Goal: Transaction & Acquisition: Obtain resource

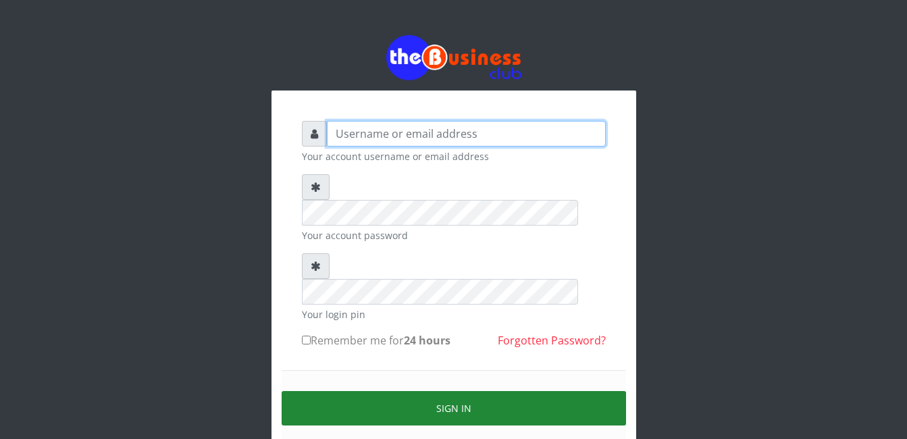
type input "gloworld1"
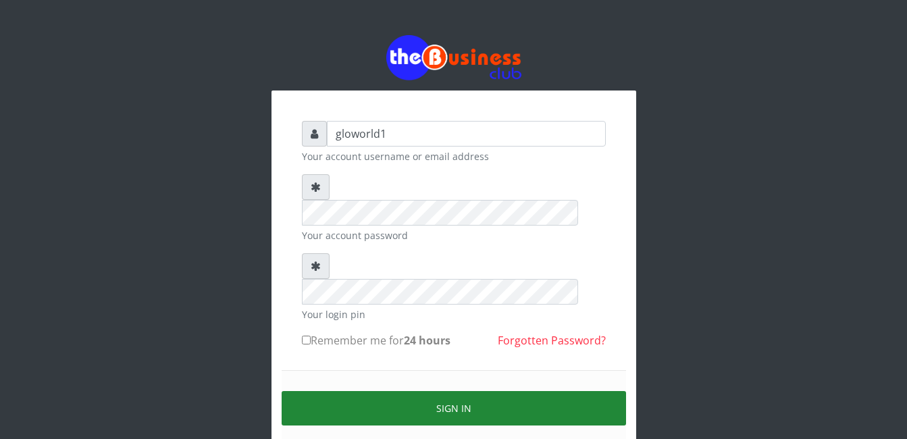
click at [453, 391] on button "Sign in" at bounding box center [453, 408] width 344 height 34
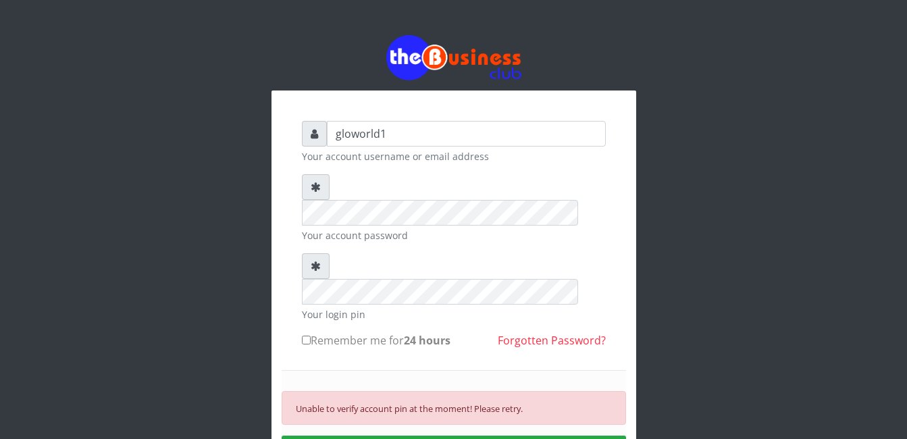
click at [302, 336] on input "Remember me for 24 hours" at bounding box center [306, 340] width 9 height 9
checkbox input "true"
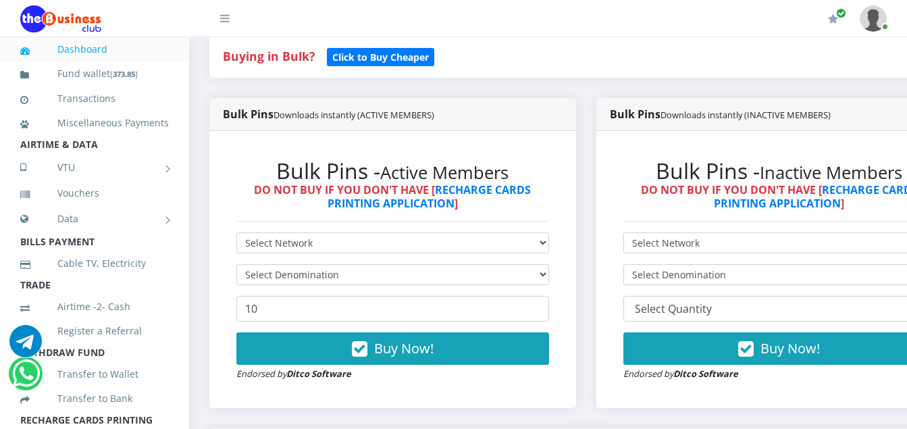
scroll to position [324, 0]
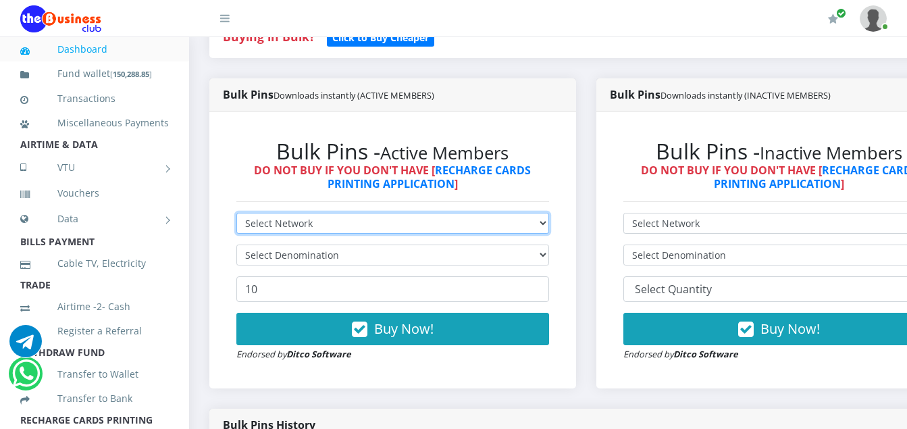
click at [313, 225] on select "Select Network MTN Globacom 9Mobile Airtel" at bounding box center [392, 223] width 313 height 21
select select "MTN"
click at [236, 215] on select "Select Network MTN Globacom 9Mobile Airtel" at bounding box center [392, 223] width 313 height 21
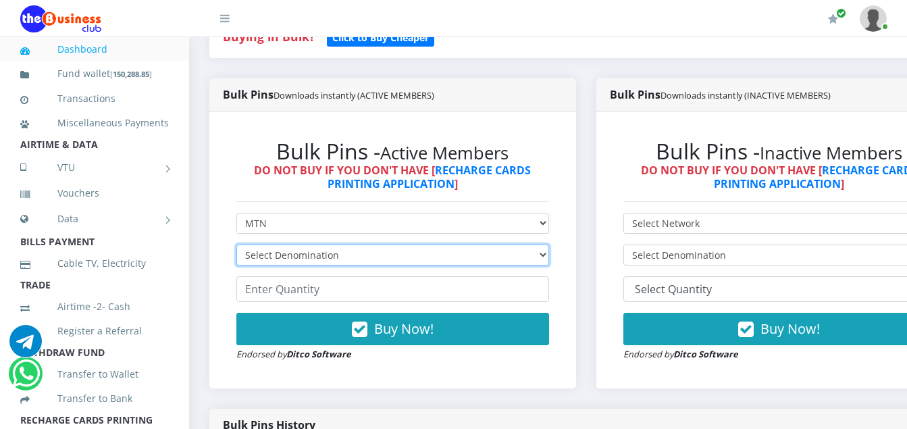
click at [340, 261] on select "Select Denomination MTN NGN100 - ₦96.94 MTN NGN200 - ₦193.88 MTN NGN400 - ₦387.…" at bounding box center [392, 254] width 313 height 21
select select "96.94-100"
click at [236, 246] on select "Select Denomination MTN NGN100 - ₦96.94 MTN NGN200 - ₦193.88 MTN NGN400 - ₦387.…" at bounding box center [392, 254] width 313 height 21
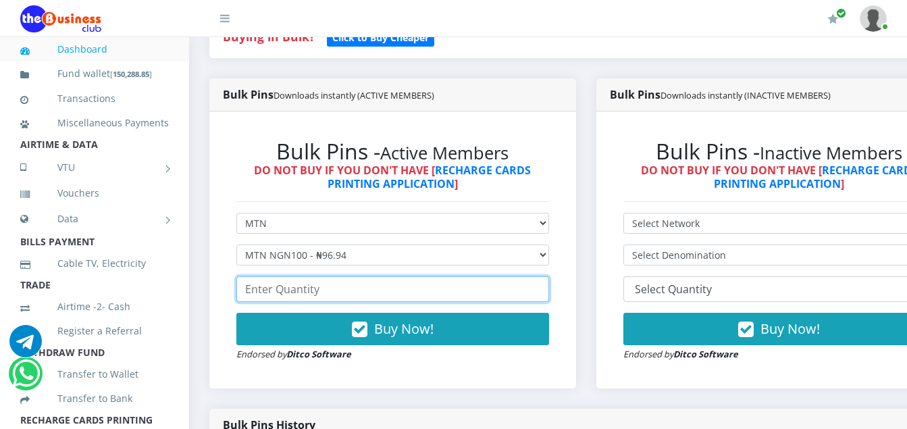
click at [325, 295] on input "number" at bounding box center [392, 289] width 313 height 26
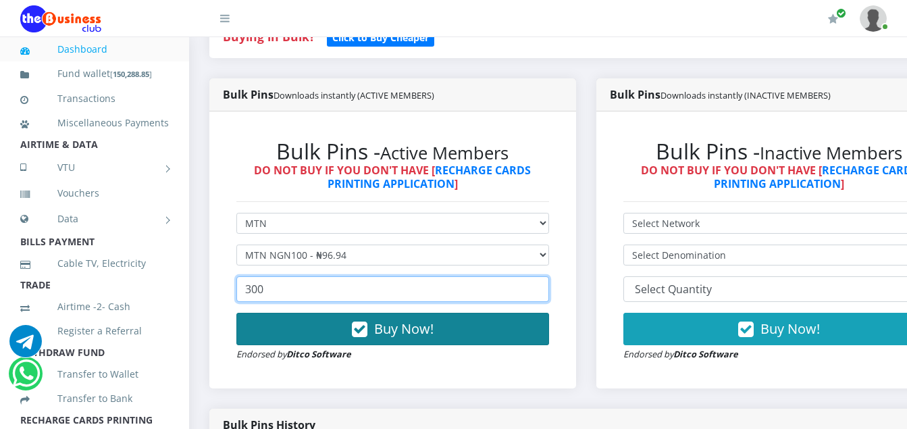
type input "300"
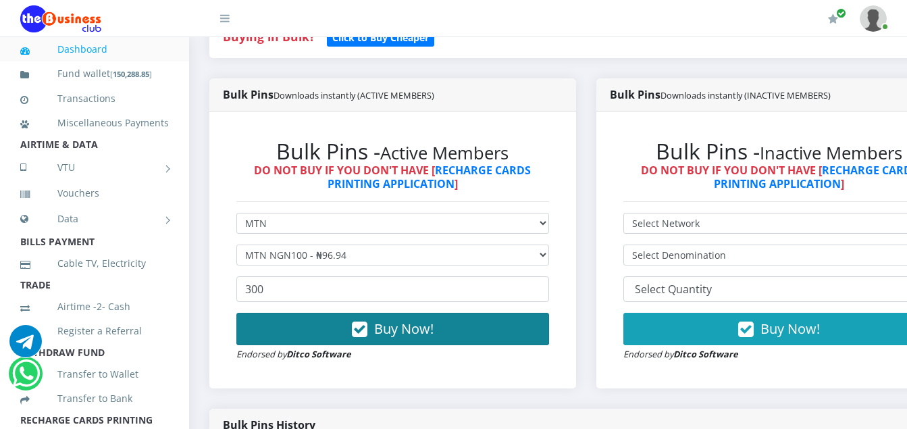
click at [365, 329] on icon "button" at bounding box center [360, 330] width 16 height 14
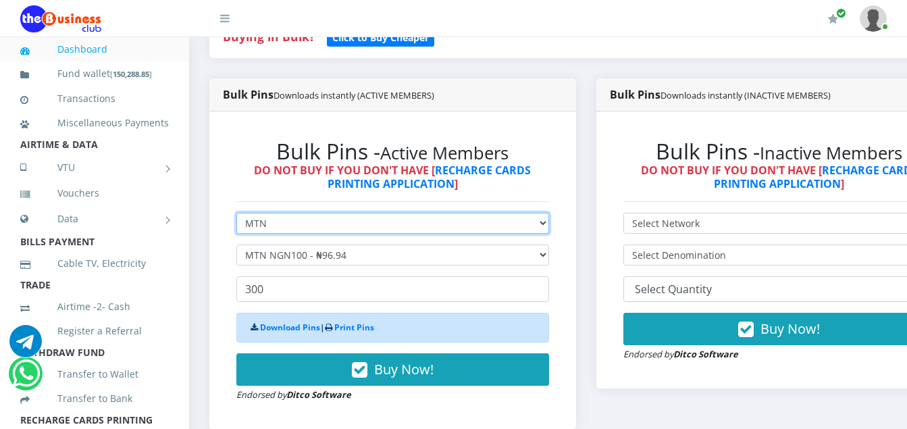
click at [273, 221] on select "Select Network MTN Globacom 9Mobile Airtel" at bounding box center [392, 223] width 313 height 21
select select "Airtel"
click at [236, 215] on select "Select Network MTN Globacom 9Mobile Airtel" at bounding box center [392, 223] width 313 height 21
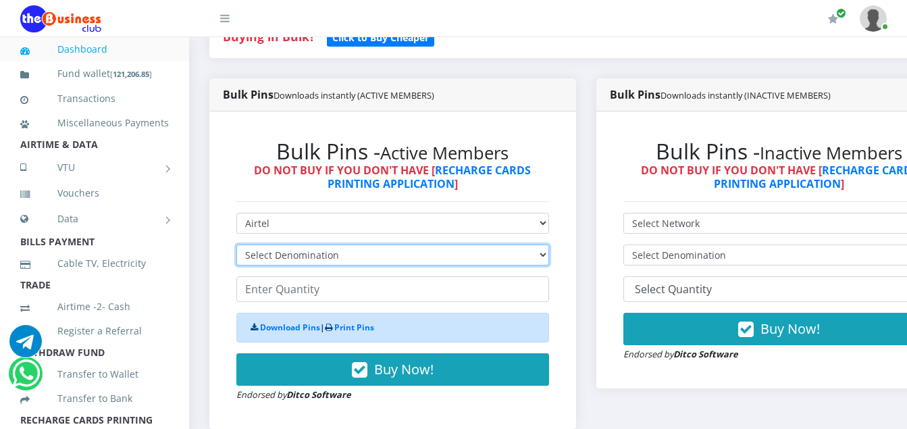
click at [348, 256] on select "Select Denomination Airtel NGN100 - ₦96.36 Airtel NGN200 - ₦192.72 Airtel NGN50…" at bounding box center [392, 254] width 313 height 21
select select "192.72-200"
click at [236, 246] on select "Select Denomination Airtel NGN100 - ₦96.36 Airtel NGN200 - ₦192.72 Airtel NGN50…" at bounding box center [392, 254] width 313 height 21
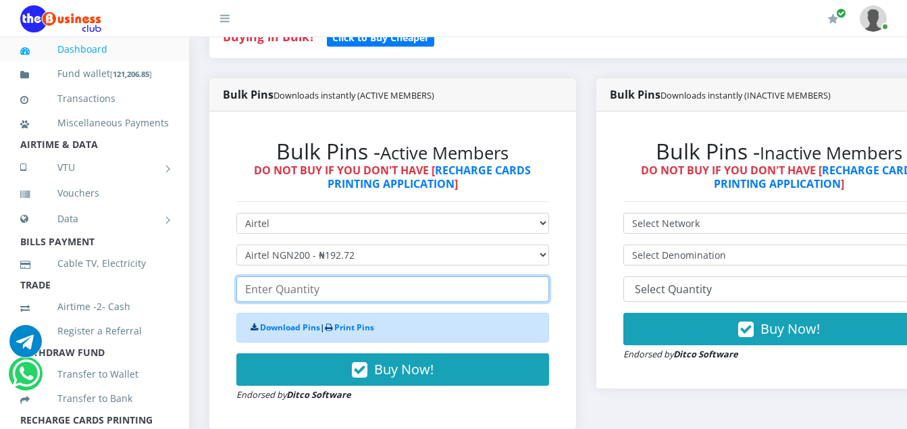
click at [318, 292] on input "number" at bounding box center [392, 289] width 313 height 26
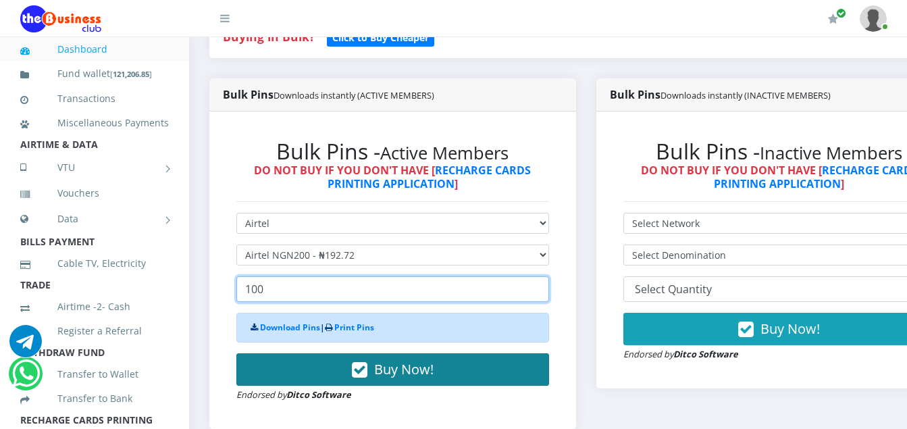
type input "100"
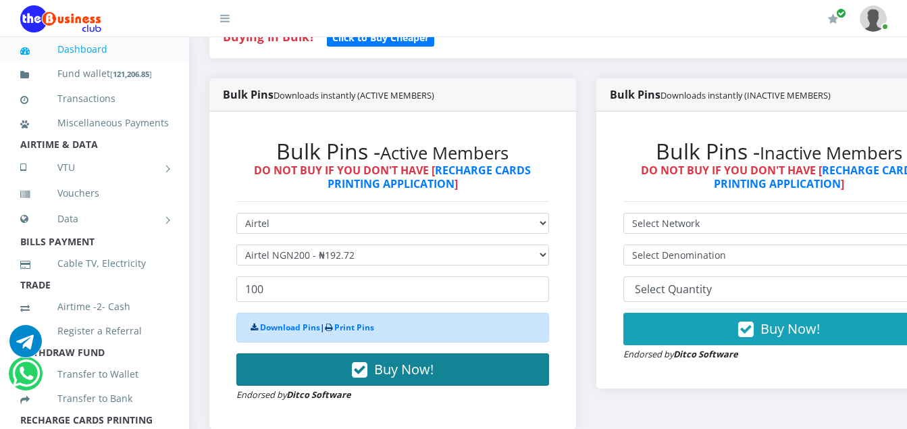
click at [365, 369] on icon "button" at bounding box center [360, 370] width 16 height 14
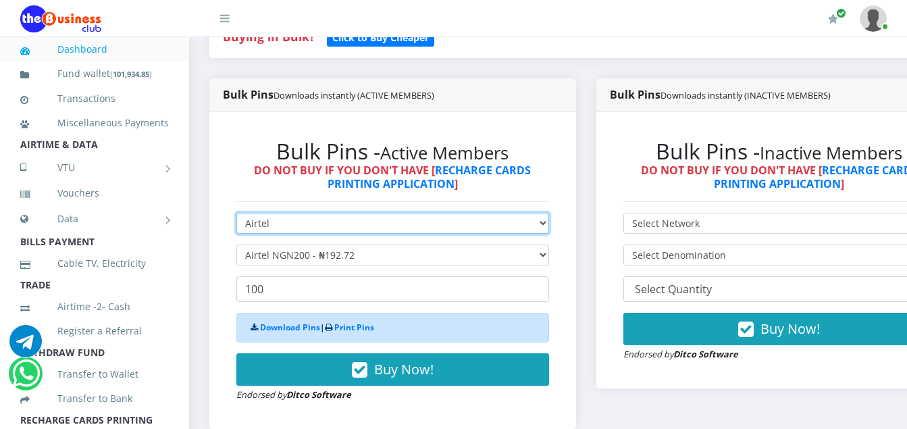
click at [270, 228] on select "Select Network MTN Globacom 9Mobile Airtel" at bounding box center [392, 223] width 313 height 21
select select "MTN"
click at [236, 215] on select "Select Network MTN Globacom 9Mobile Airtel" at bounding box center [392, 223] width 313 height 21
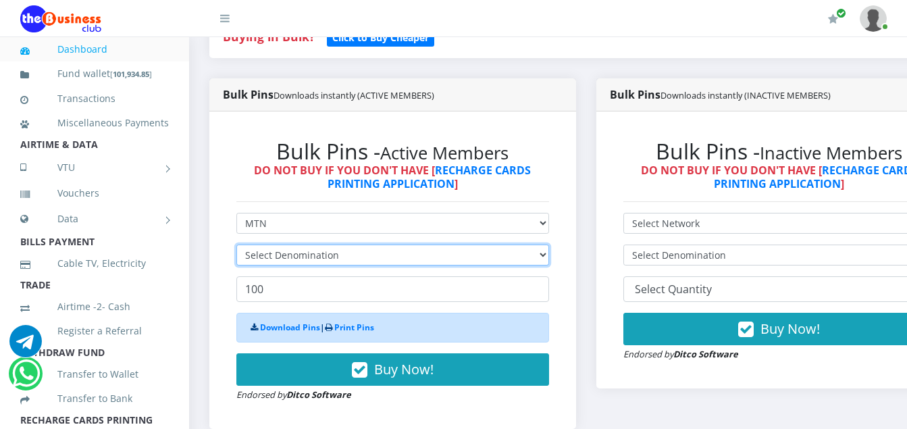
click at [344, 256] on select "Select Denomination" at bounding box center [392, 254] width 313 height 21
click at [339, 260] on select "Select Denomination" at bounding box center [392, 254] width 313 height 21
click at [347, 261] on select "Select Denomination" at bounding box center [392, 254] width 313 height 21
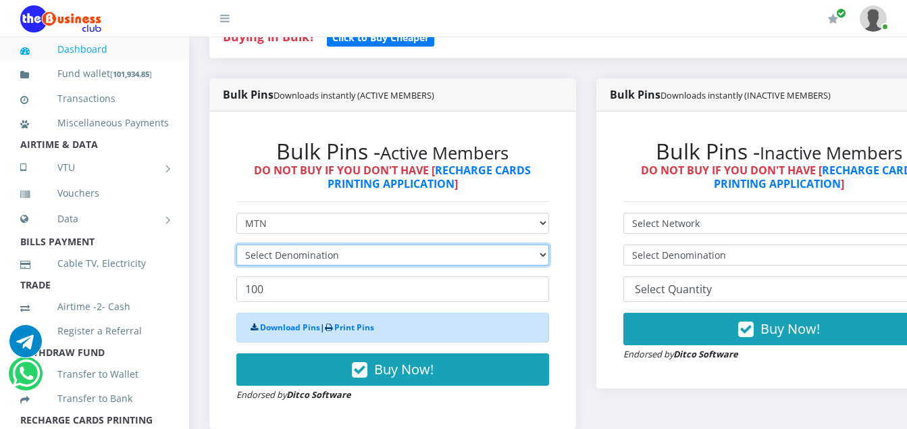
click at [347, 261] on select "Select Denomination" at bounding box center [392, 254] width 313 height 21
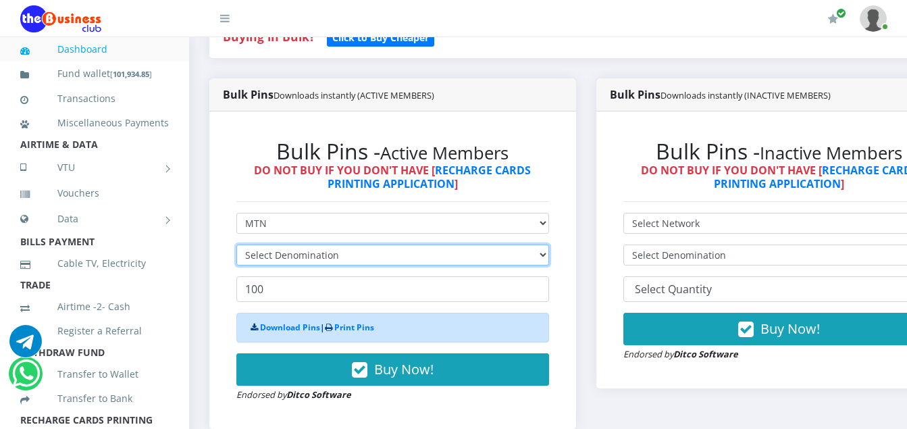
click at [347, 261] on select "Select Denomination" at bounding box center [392, 254] width 313 height 21
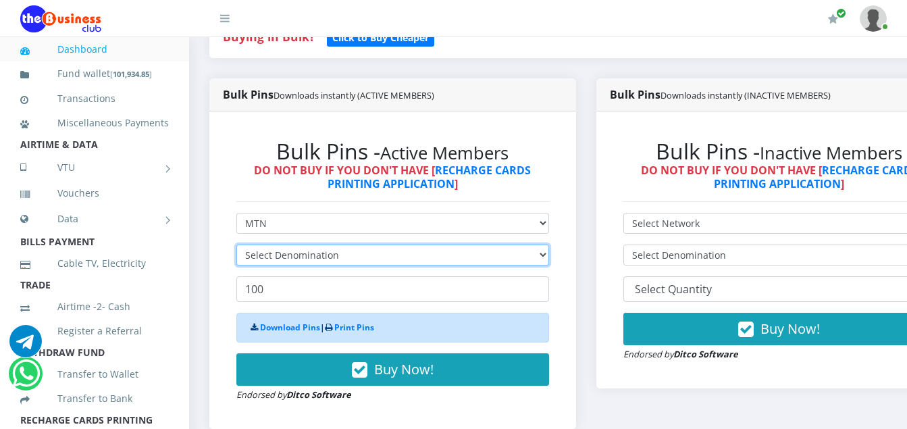
click at [347, 261] on select "Select Denomination" at bounding box center [392, 254] width 313 height 21
click at [347, 261] on select "Select Denomination MTN NGN100 - ₦96.94 MTN NGN200 - ₦193.88 MTN NGN400 - ₦387.…" at bounding box center [392, 254] width 313 height 21
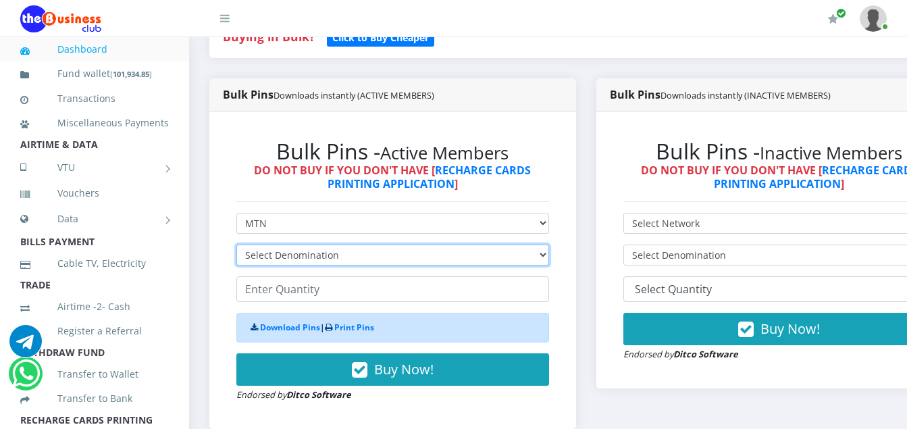
click at [347, 261] on select "Select Denomination MTN NGN100 - ₦96.94 MTN NGN200 - ₦193.88 MTN NGN400 - ₦387.…" at bounding box center [392, 254] width 313 height 21
select select "193.88-200"
click at [236, 246] on select "Select Denomination MTN NGN100 - ₦96.94 MTN NGN200 - ₦193.88 MTN NGN400 - ₦387.…" at bounding box center [392, 254] width 313 height 21
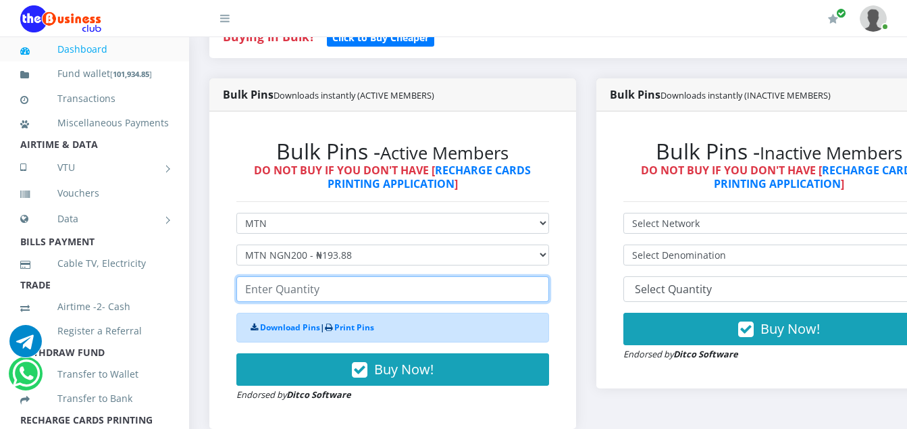
click at [326, 295] on input "number" at bounding box center [392, 289] width 313 height 26
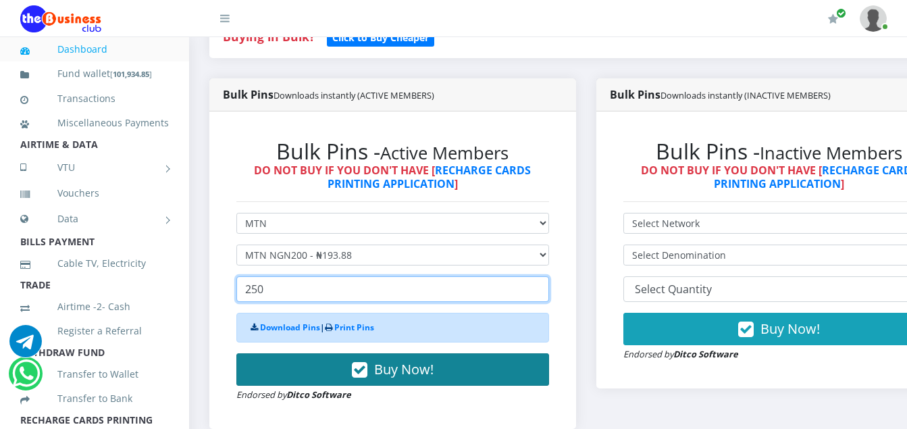
type input "250"
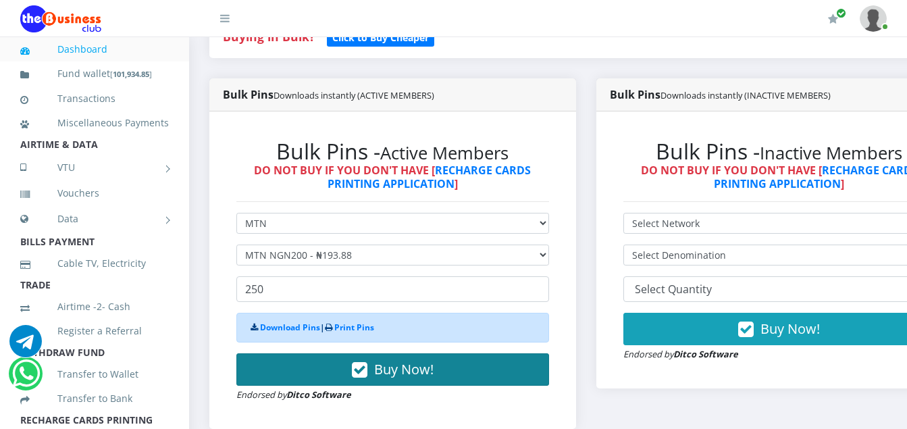
click at [365, 373] on icon "button" at bounding box center [360, 370] width 16 height 14
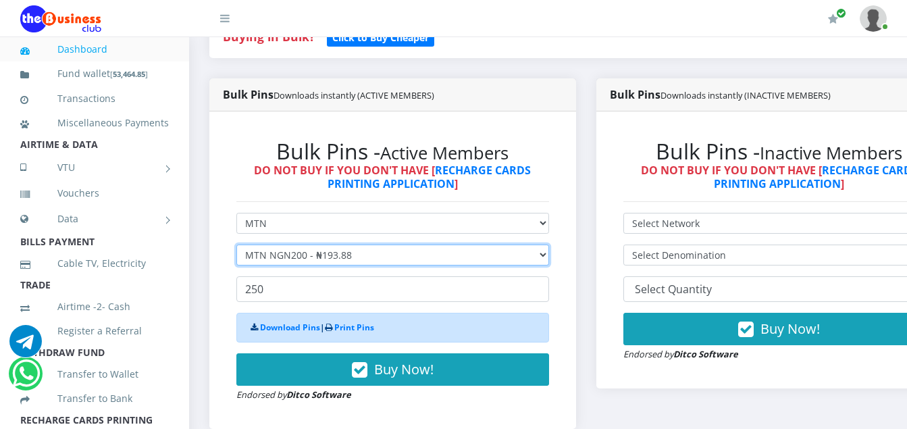
click at [357, 259] on select "Select Denomination MTN NGN100 - ₦96.94 MTN NGN200 - ₦193.88 MTN NGN400 - ₦387.…" at bounding box center [392, 254] width 313 height 21
select select "484.7-500"
click at [236, 246] on select "Select Denomination MTN NGN100 - ₦96.94 MTN NGN200 - ₦193.88 MTN NGN400 - ₦387.…" at bounding box center [392, 254] width 313 height 21
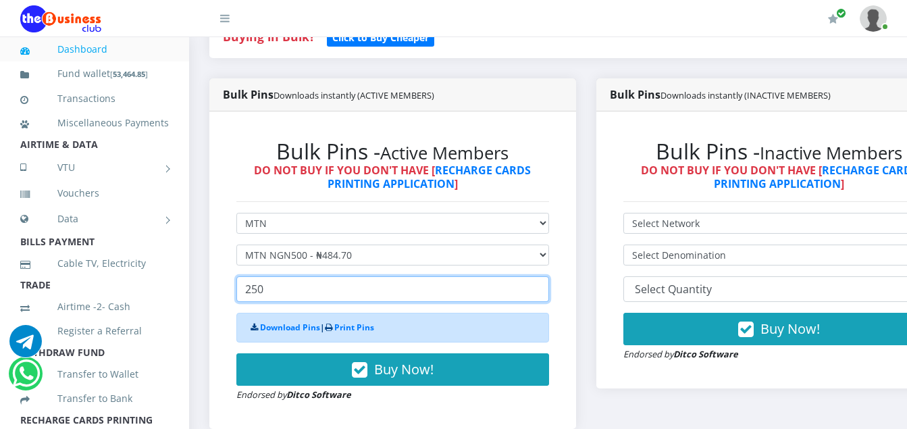
click at [268, 294] on input "250" at bounding box center [392, 289] width 313 height 26
type input "2"
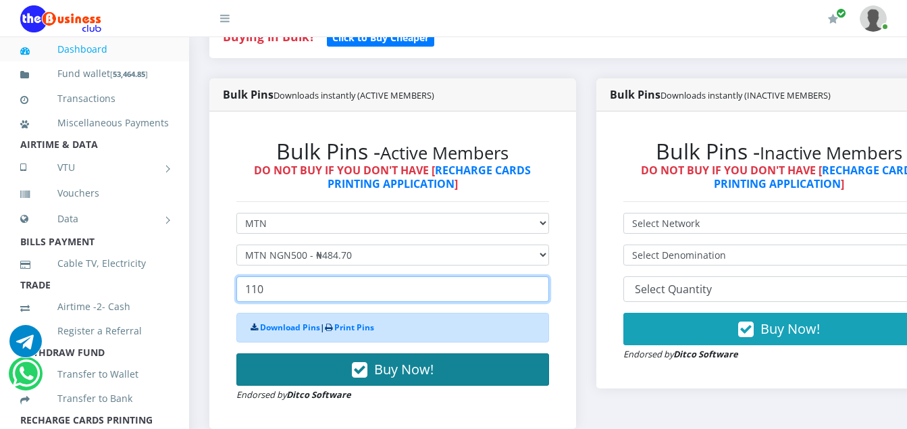
type input "110"
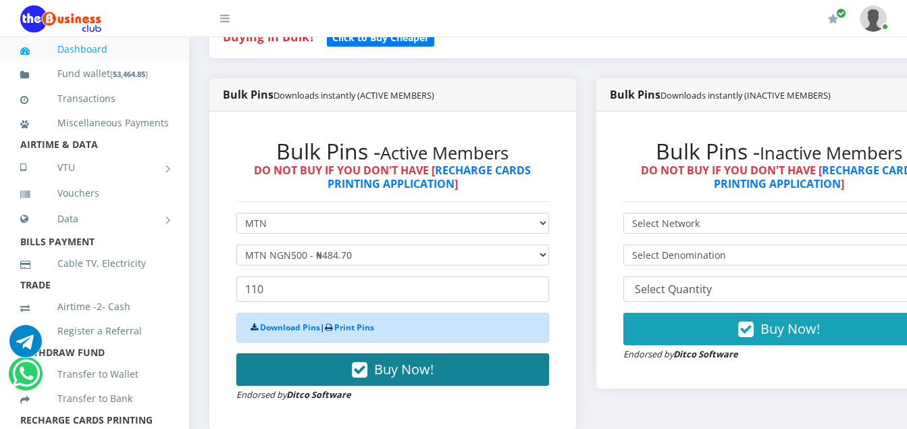
click at [367, 371] on icon "button" at bounding box center [360, 370] width 16 height 14
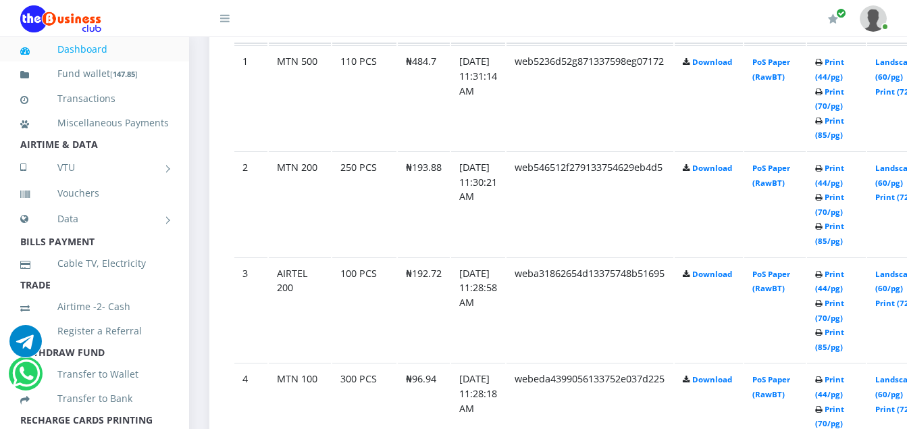
scroll to position [810, 0]
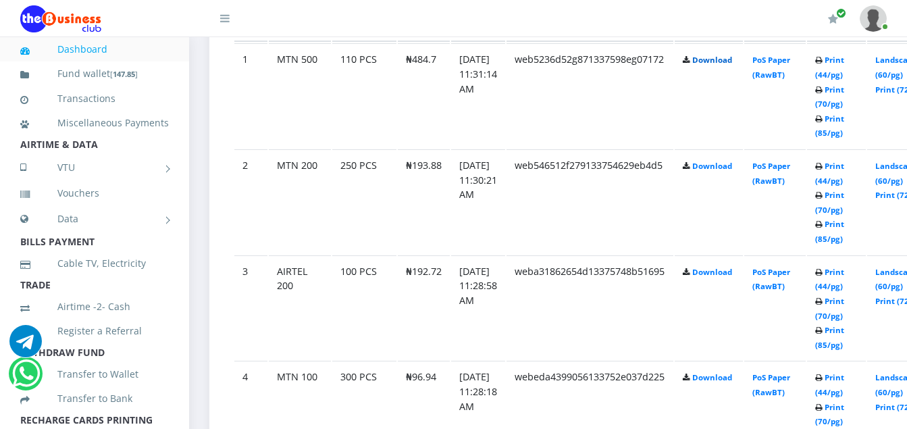
click at [728, 64] on link "Download" at bounding box center [712, 60] width 40 height 10
click at [729, 171] on link "Download" at bounding box center [712, 166] width 40 height 10
click at [728, 276] on link "Download" at bounding box center [712, 272] width 40 height 10
click at [732, 379] on link "Download" at bounding box center [712, 377] width 40 height 10
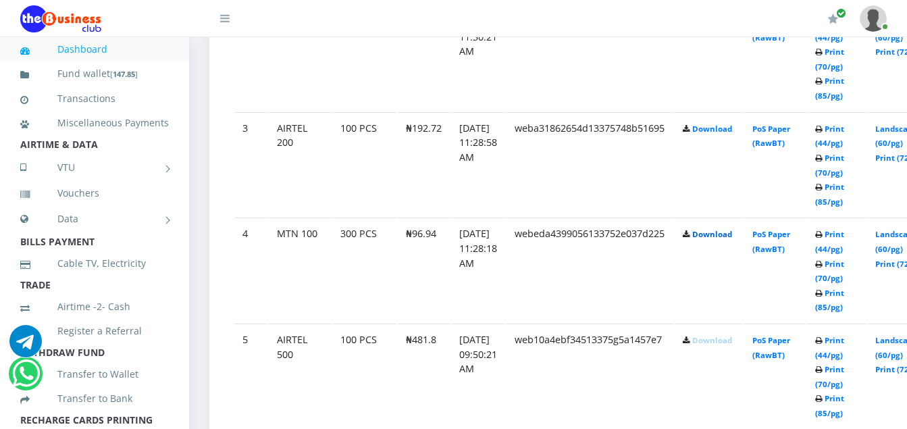
scroll to position [954, 0]
